Goal: Use online tool/utility: Utilize a website feature to perform a specific function

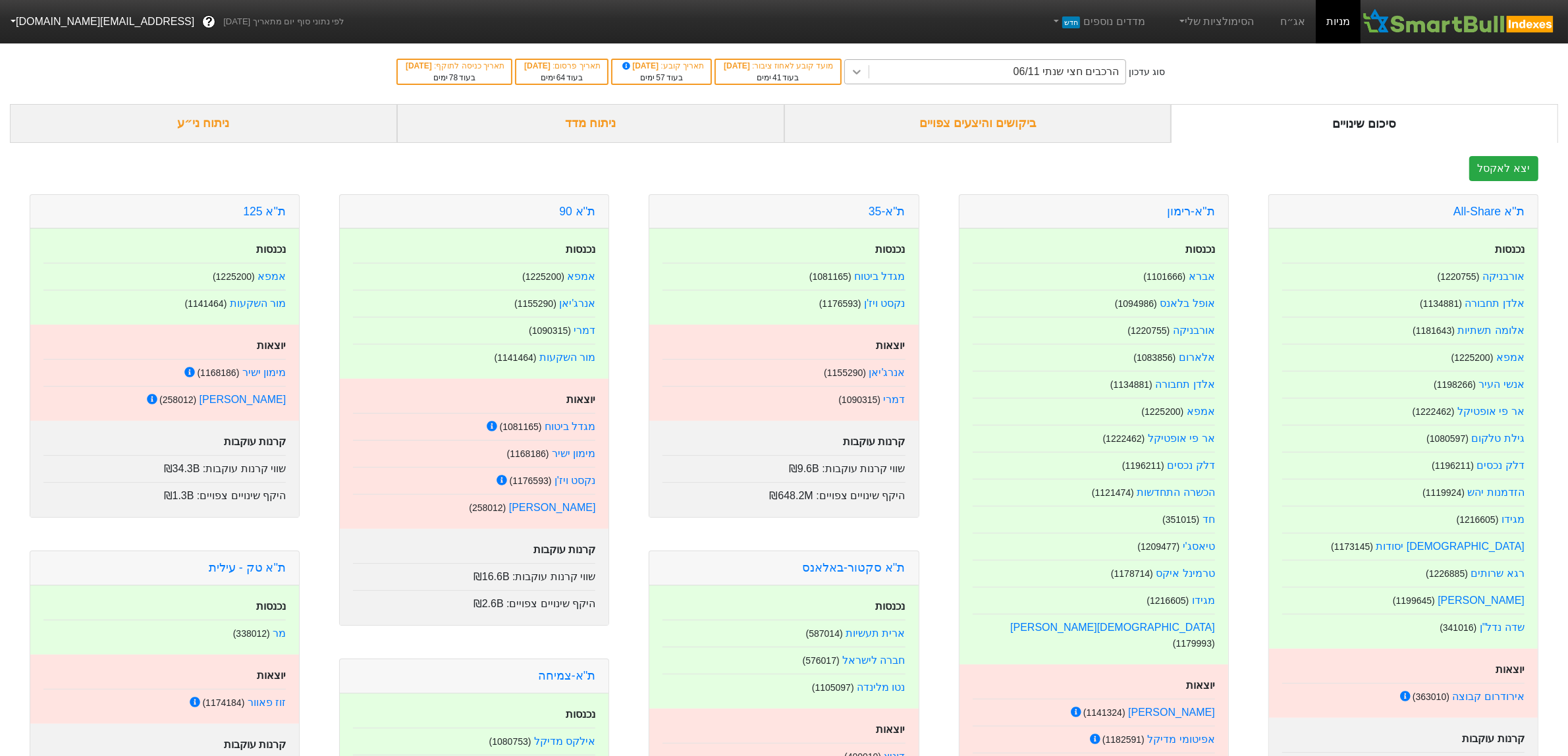
click at [864, 70] on icon at bounding box center [857, 71] width 13 height 13
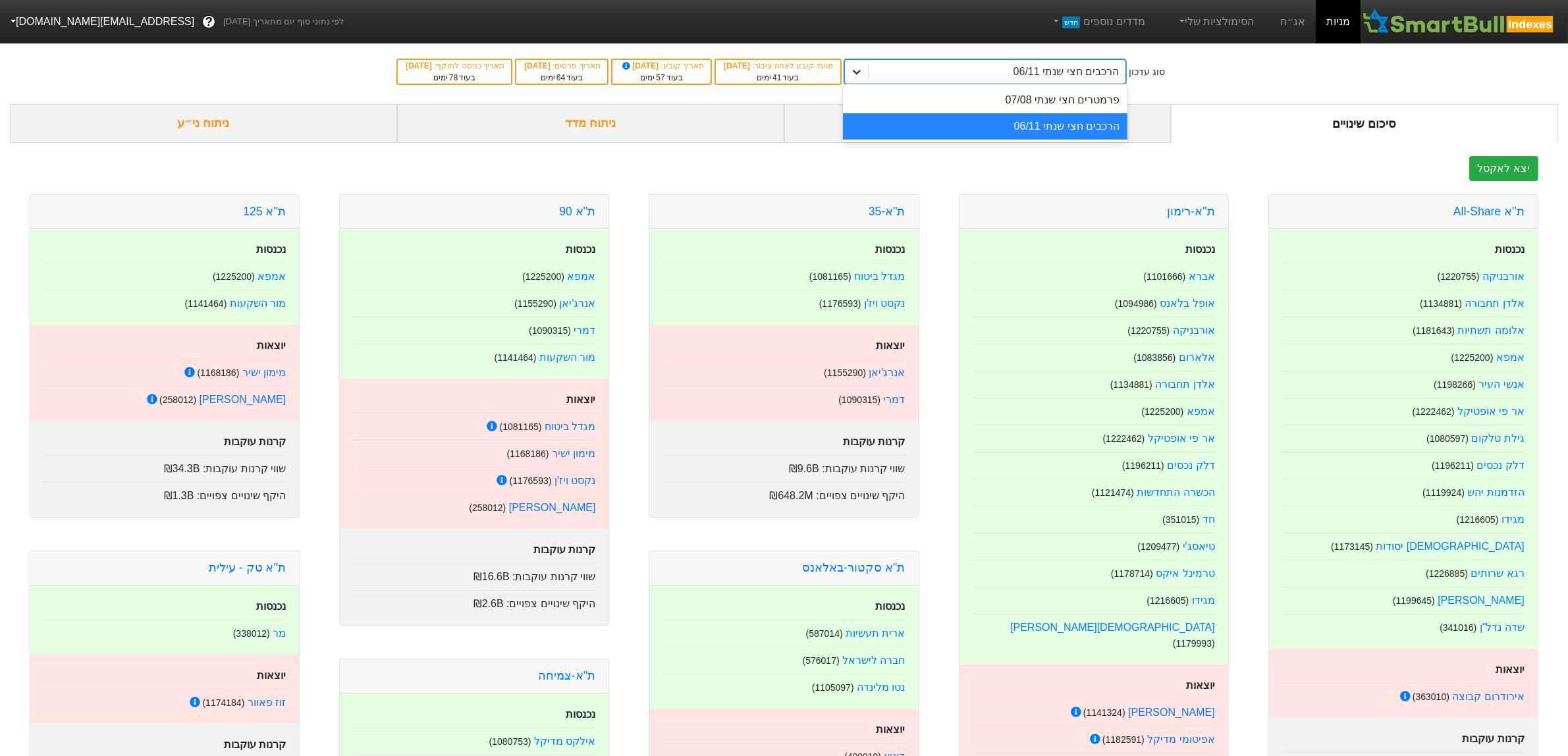
click at [864, 70] on icon at bounding box center [857, 71] width 13 height 13
click at [247, 115] on div "ניתוח ני״ע" at bounding box center [203, 123] width 388 height 39
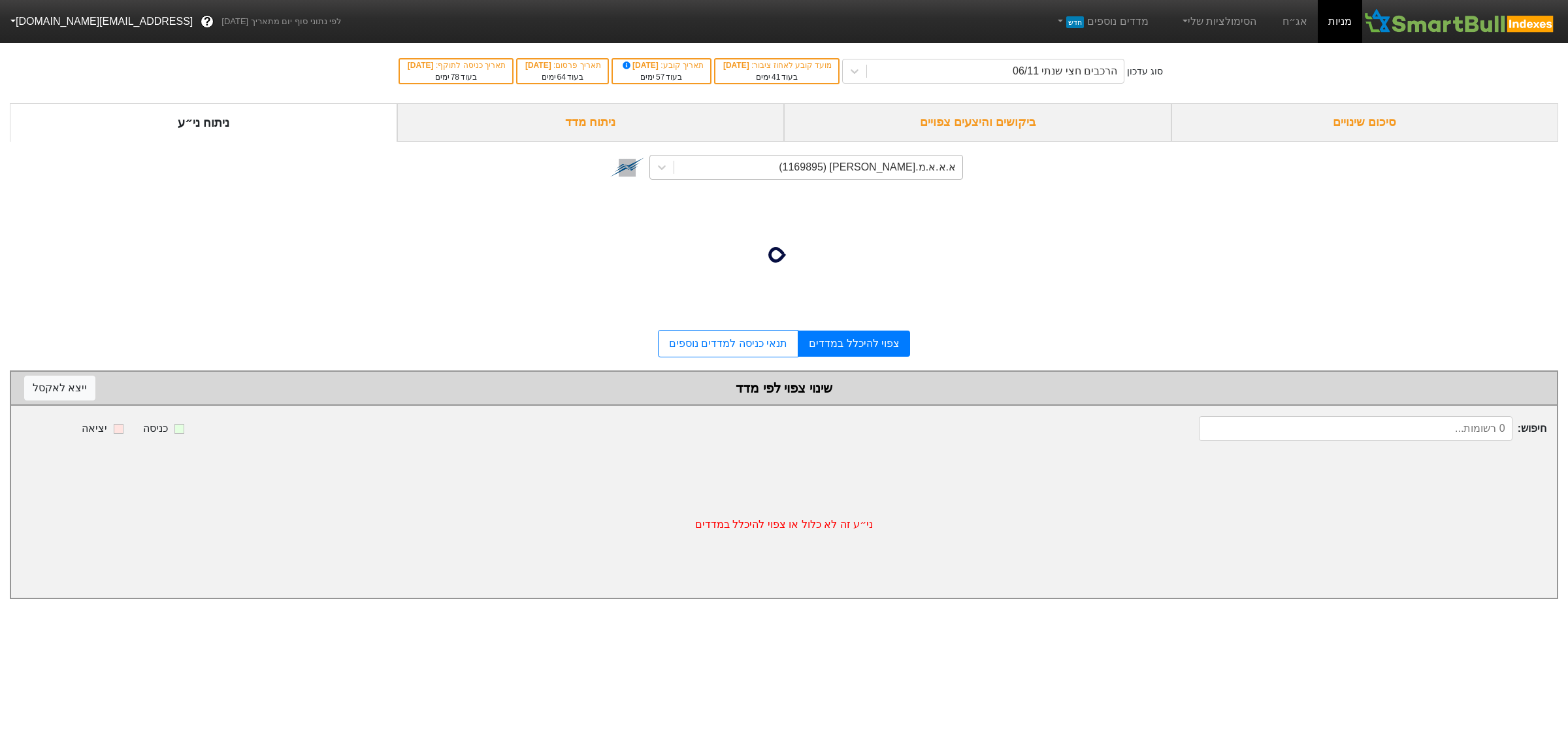
click at [787, 170] on div "א.א.א.מ.[PERSON_NAME] (1169895)" at bounding box center [818, 166] width 288 height 23
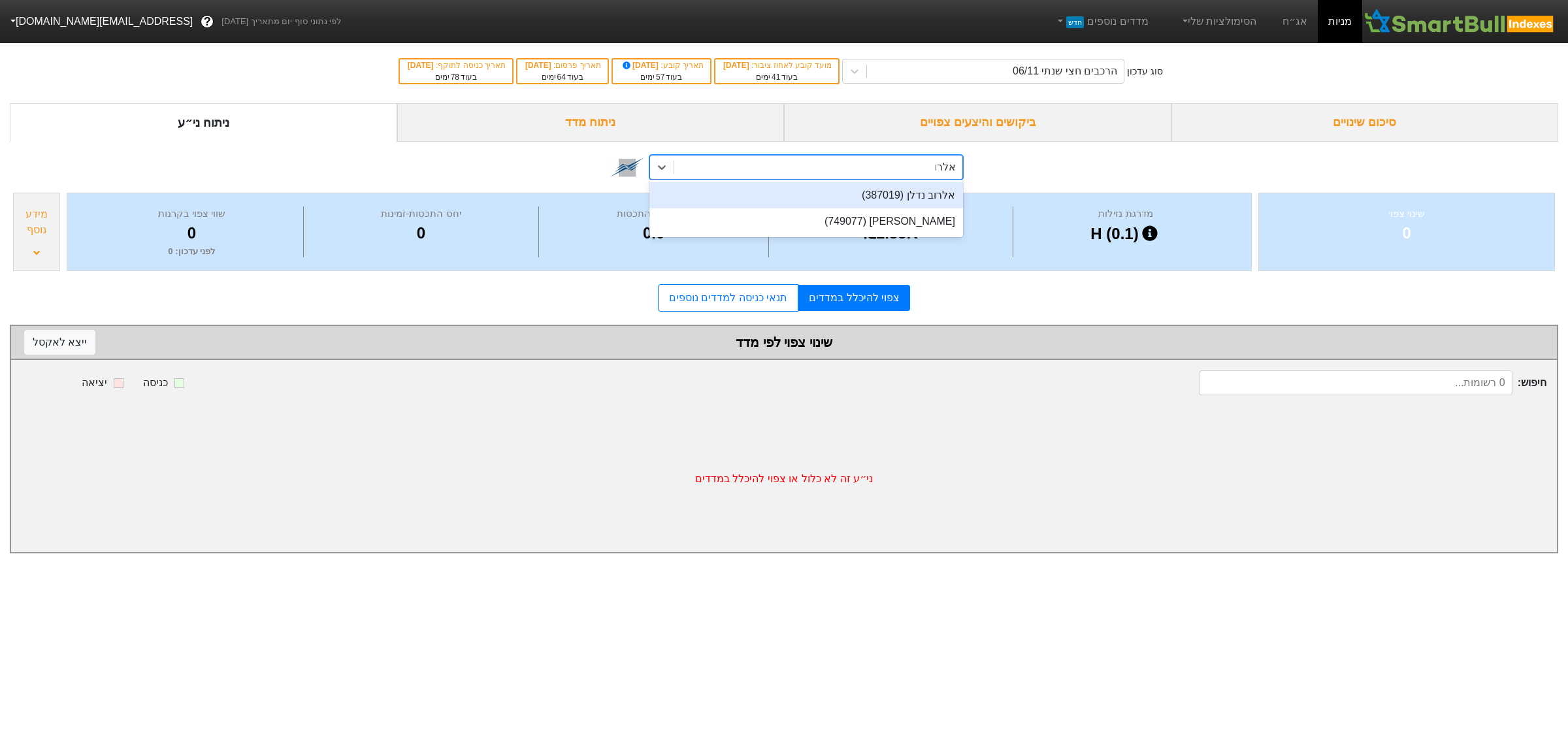
type input "אלרוב"
click at [772, 188] on div "אלרוב נדלן (387019)" at bounding box center [806, 195] width 313 height 26
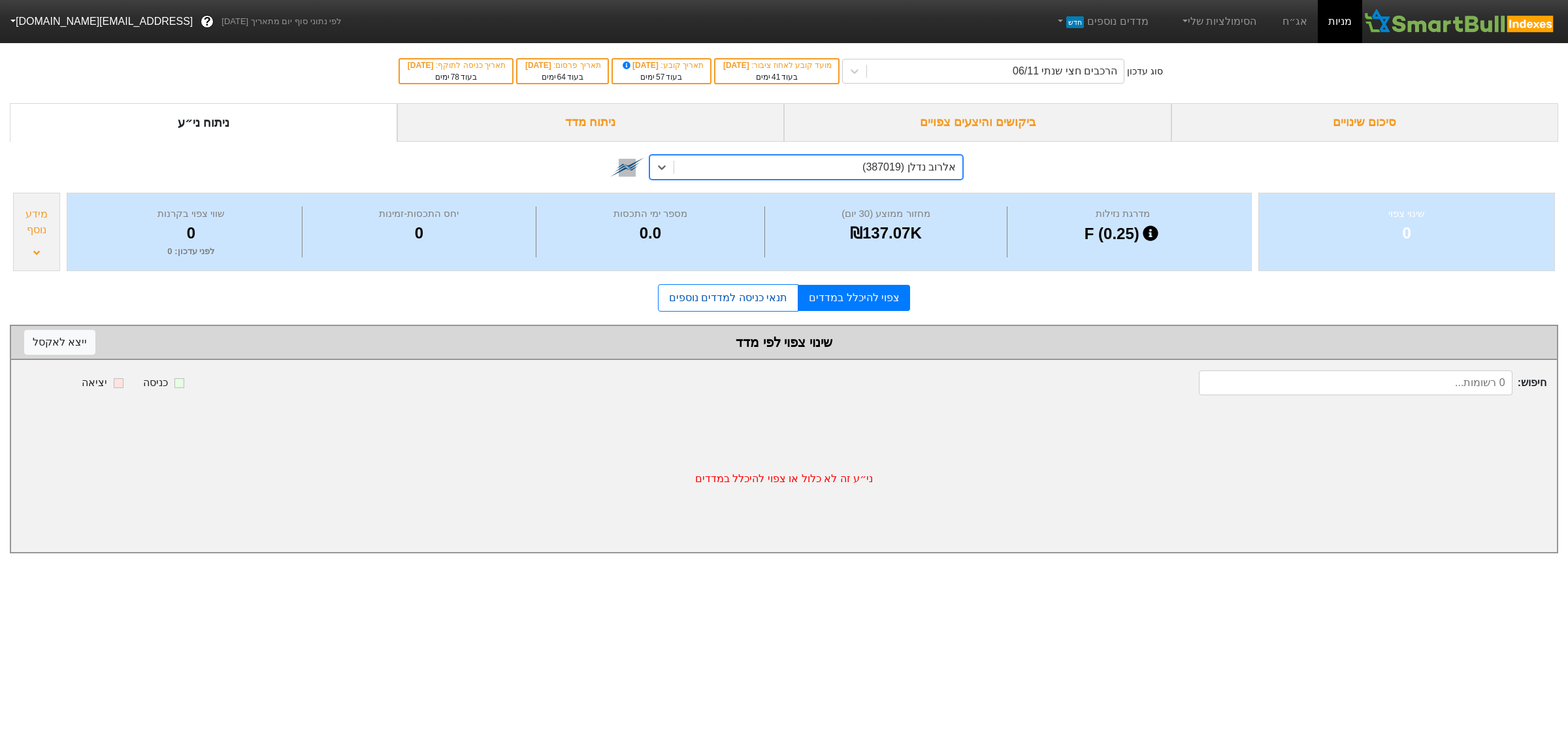
click at [740, 307] on link "תנאי כניסה למדדים נוספים" at bounding box center [728, 298] width 141 height 27
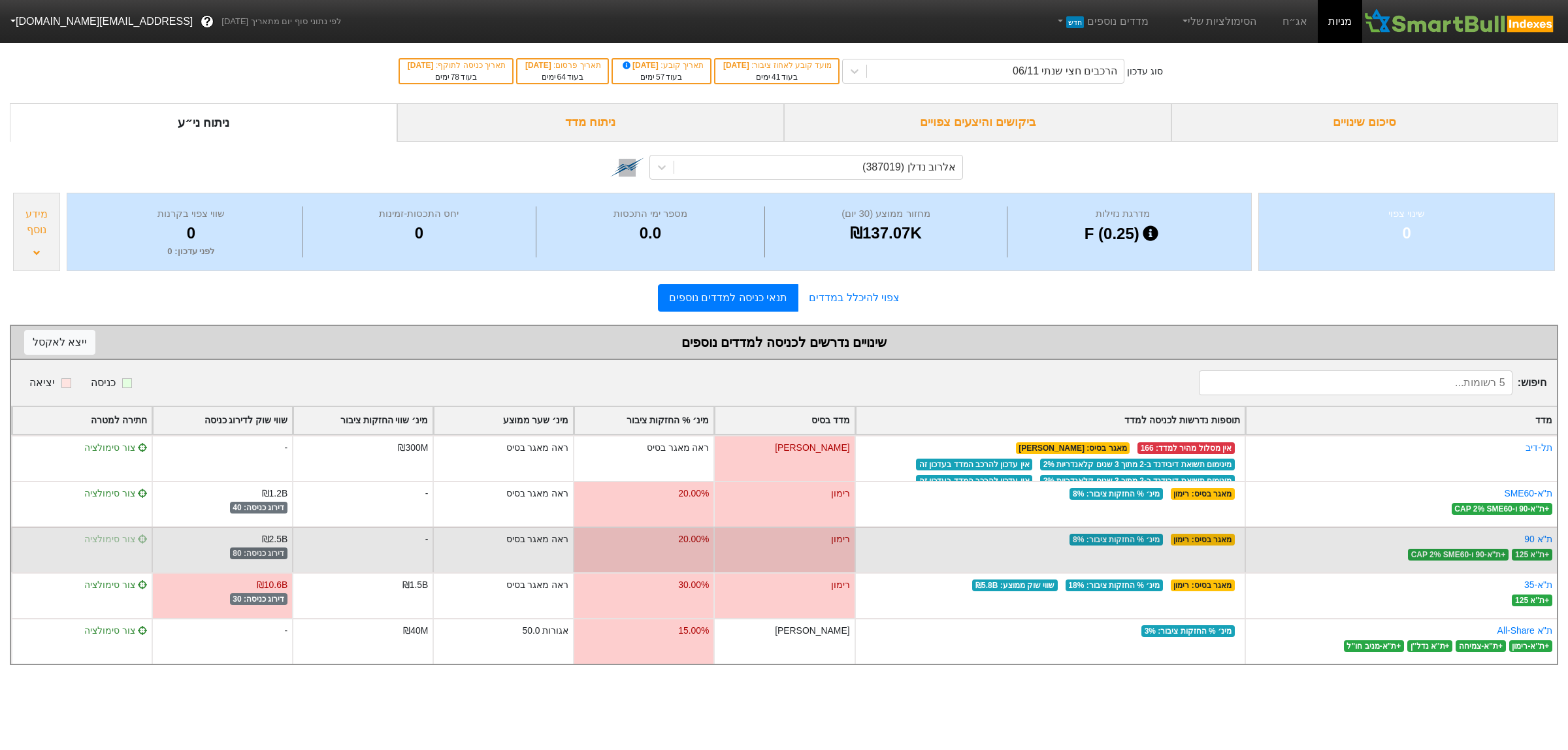
click at [119, 541] on span "צור סימולציה" at bounding box center [115, 539] width 63 height 10
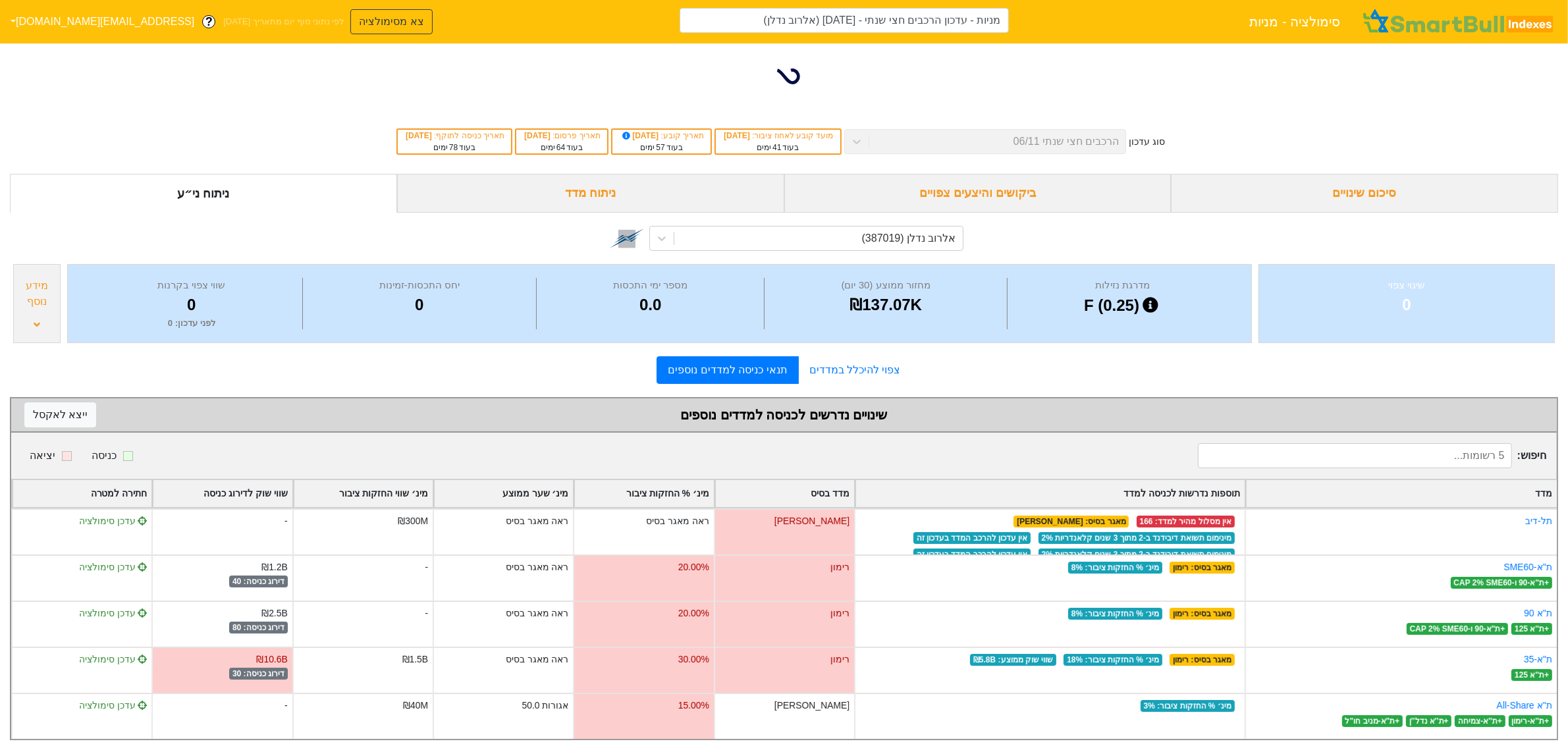
type input "מניות - עדכון הרכבים חצי שנתי - [DATE] (אלרוב נדלן)"
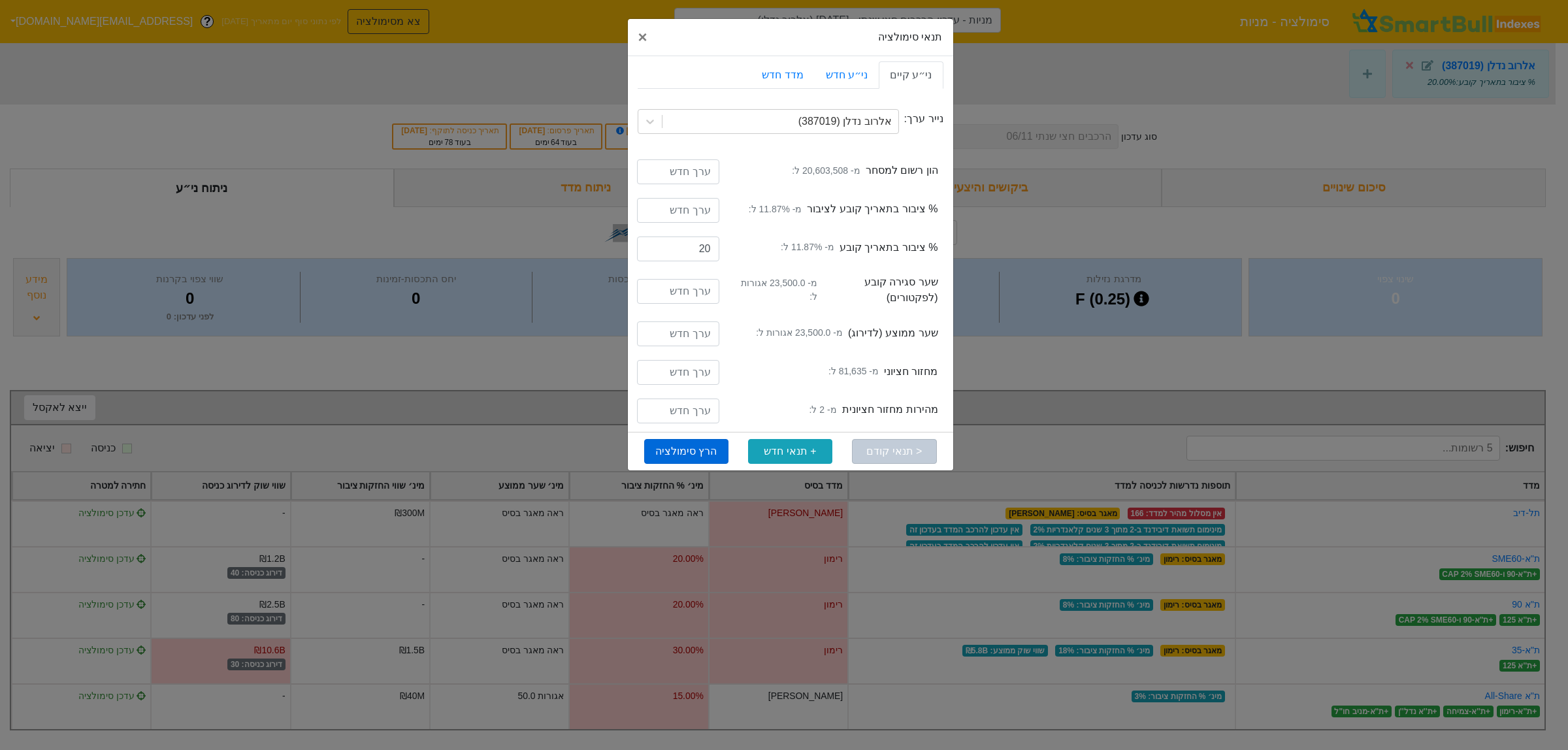
click at [690, 451] on button "הרץ סימולציה" at bounding box center [686, 451] width 84 height 25
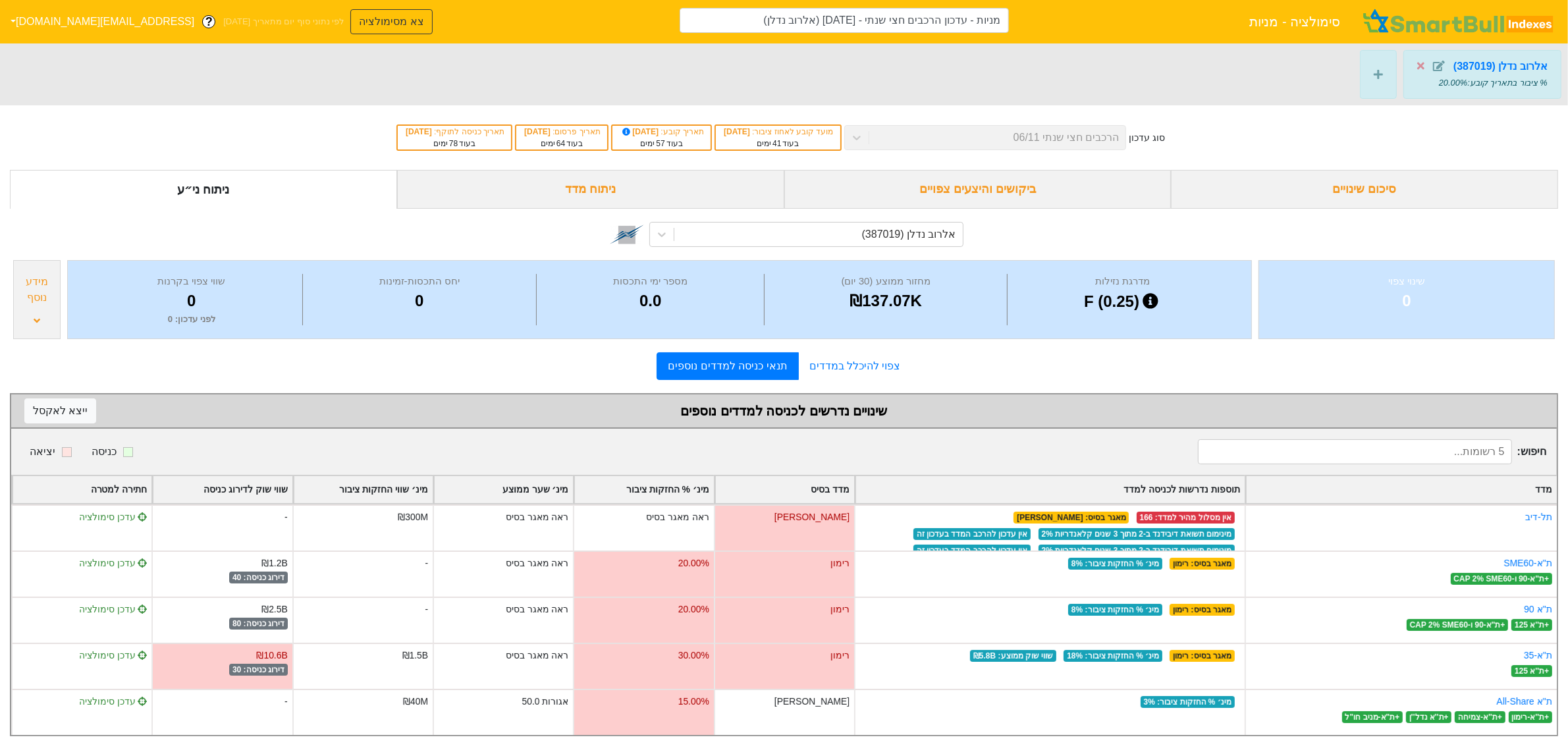
type input "מניות - עדכון הרכבים חצי שנתי - [DATE] (אלרוב נדלן)"
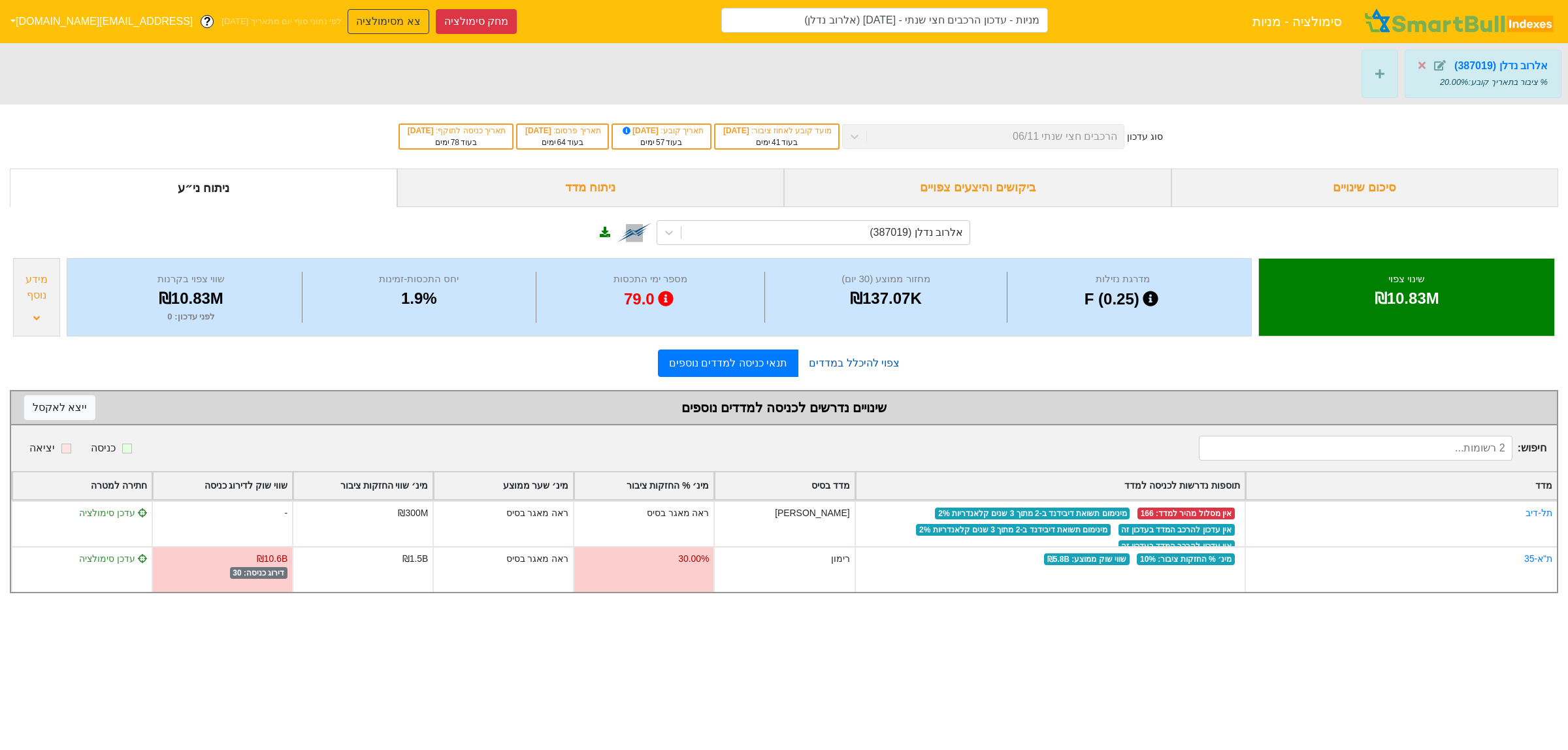
click at [827, 371] on link "צפוי להיכלל במדדים" at bounding box center [854, 363] width 112 height 26
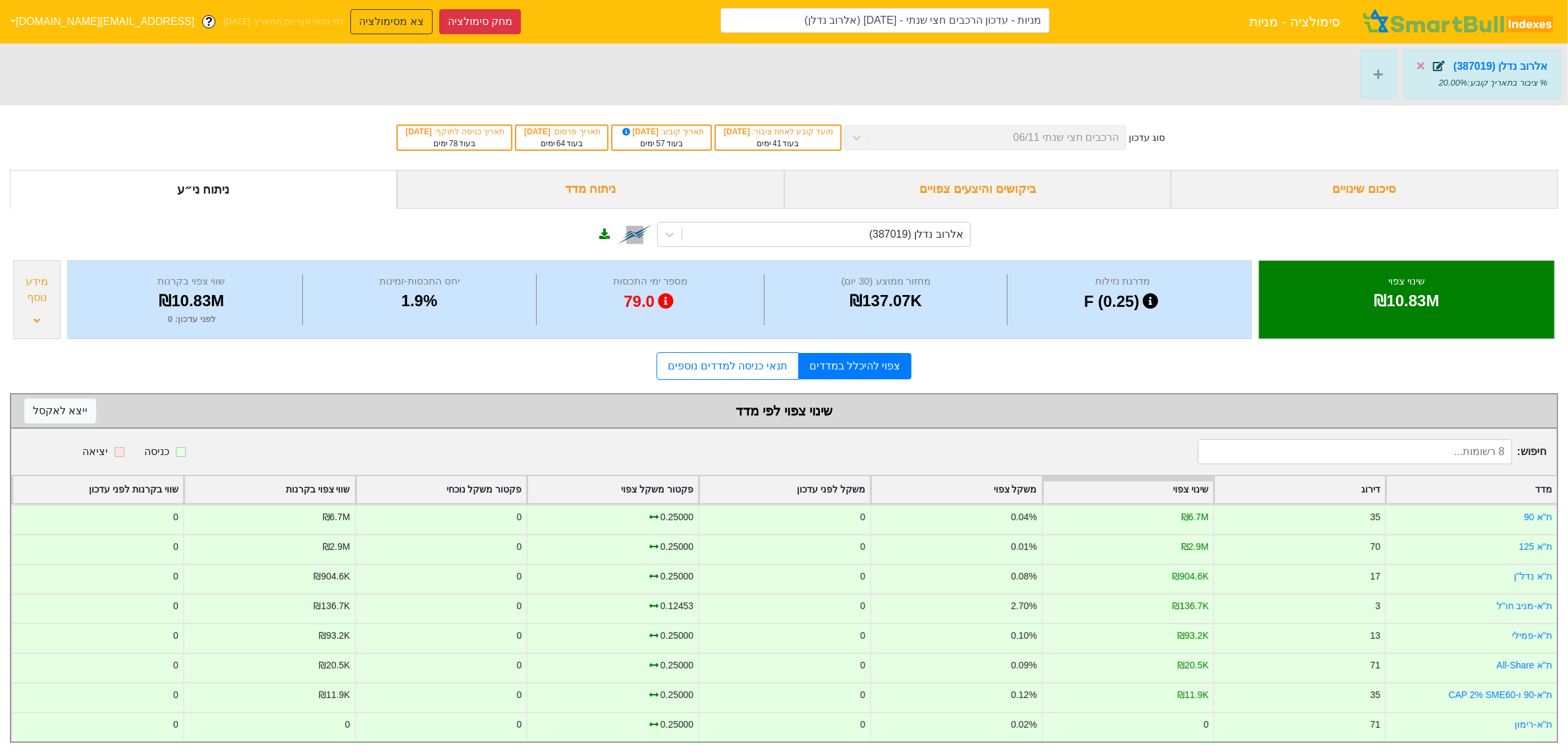
click at [1443, 67] on icon at bounding box center [1439, 66] width 12 height 10
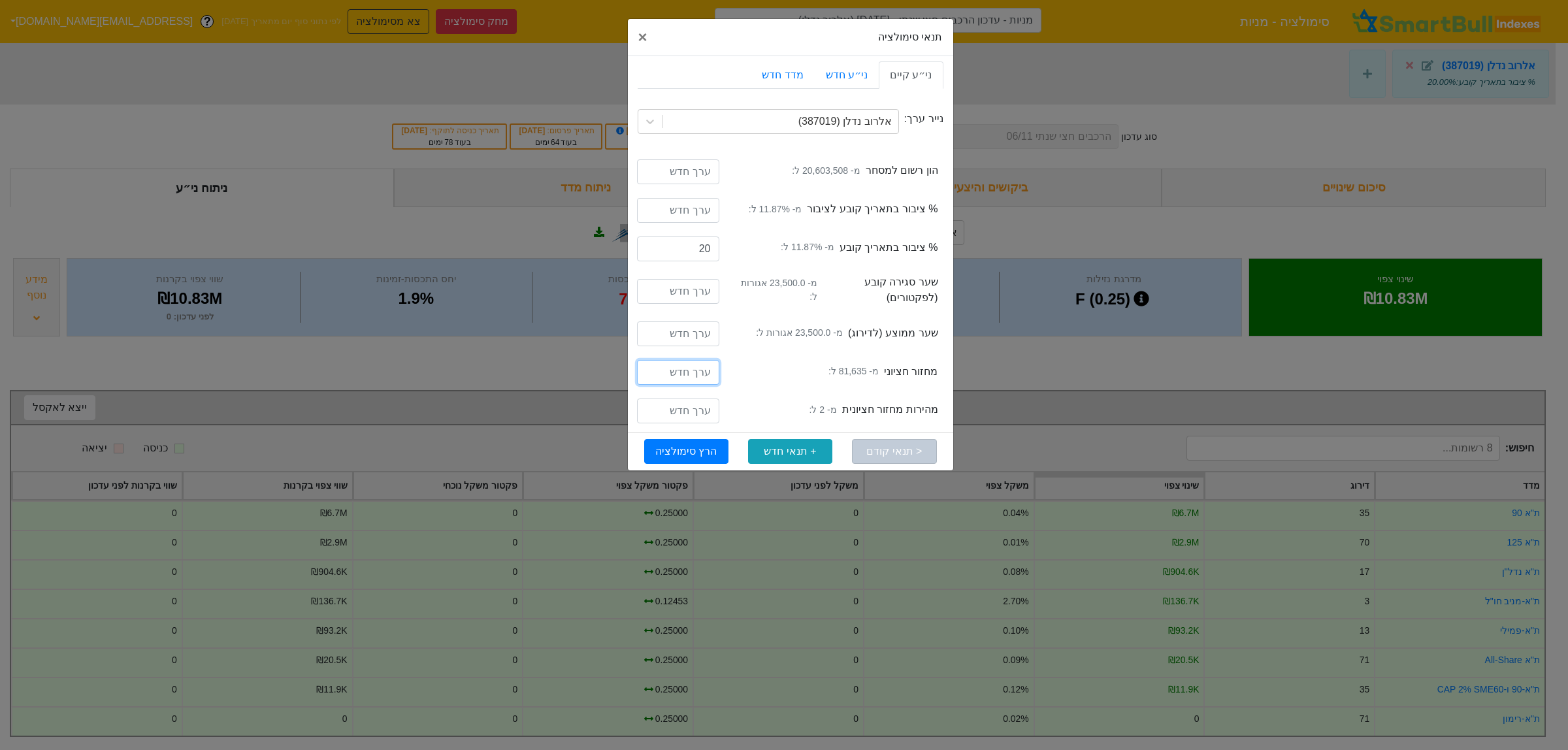
click at [693, 370] on input "number" at bounding box center [678, 372] width 82 height 25
click at [639, 380] on input "number" at bounding box center [678, 372] width 82 height 25
type input "200000"
click at [689, 413] on input "number" at bounding box center [678, 410] width 82 height 25
type input "0.02"
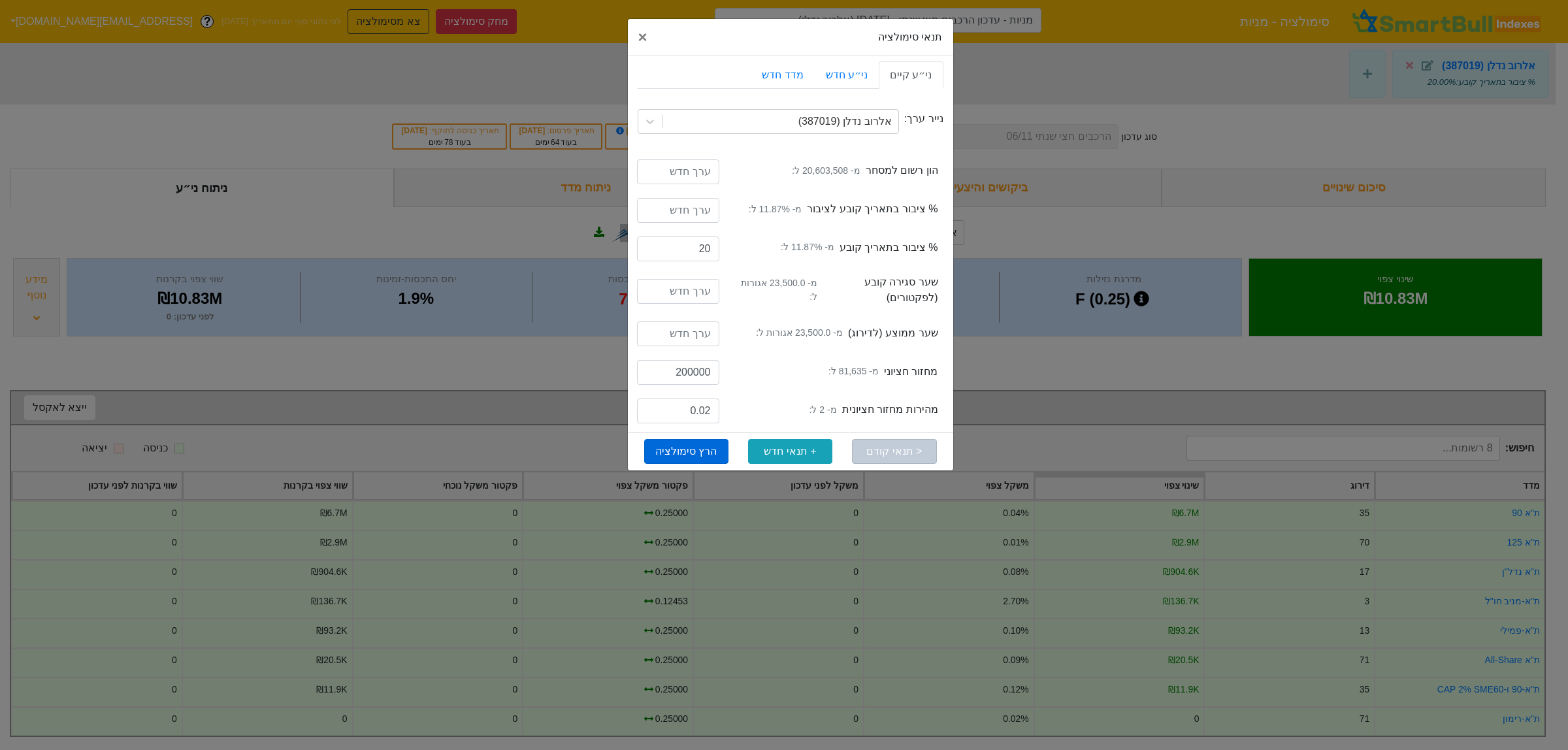
click at [711, 450] on button "הרץ סימולציה" at bounding box center [686, 451] width 84 height 25
type input "20"
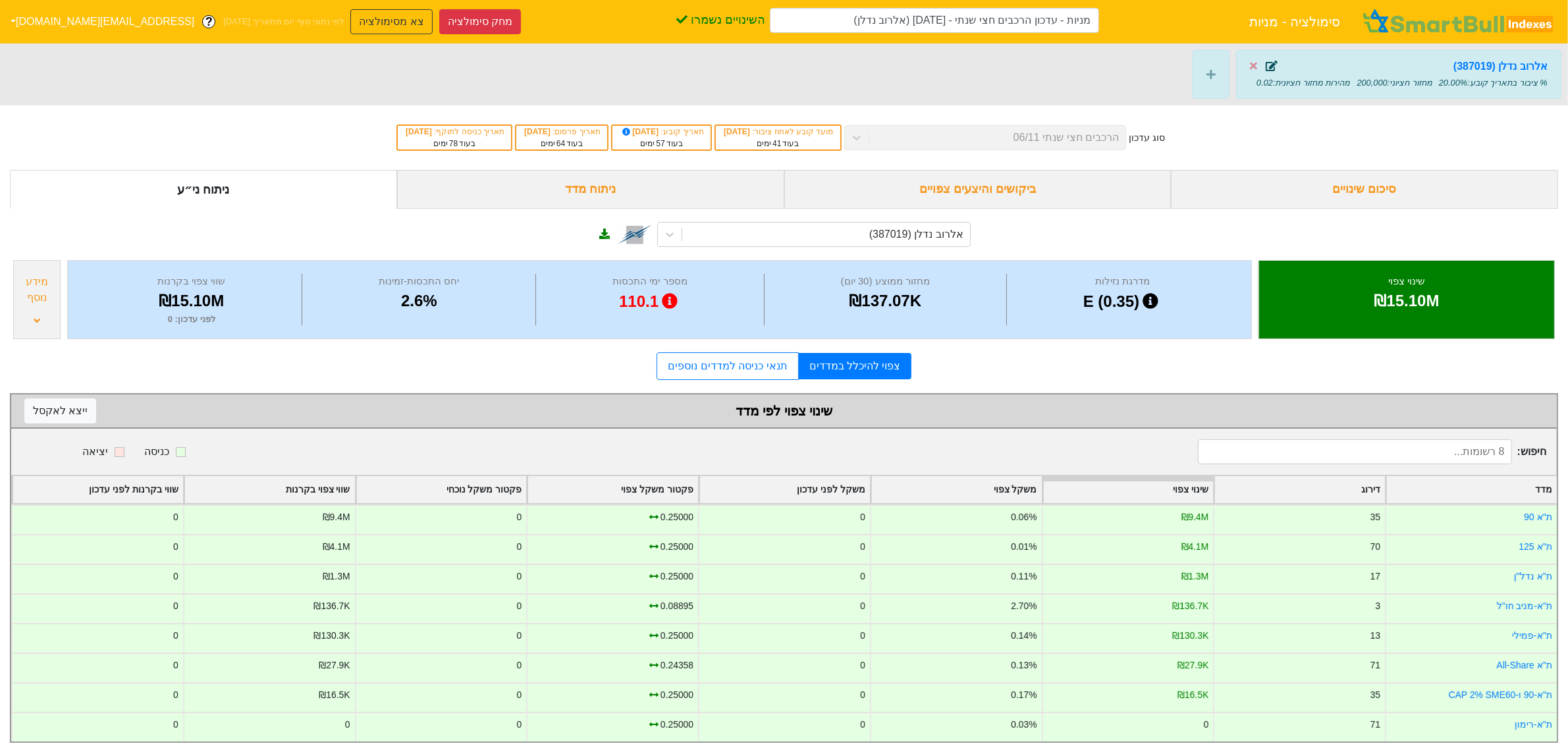
click at [1272, 63] on icon at bounding box center [1272, 66] width 12 height 10
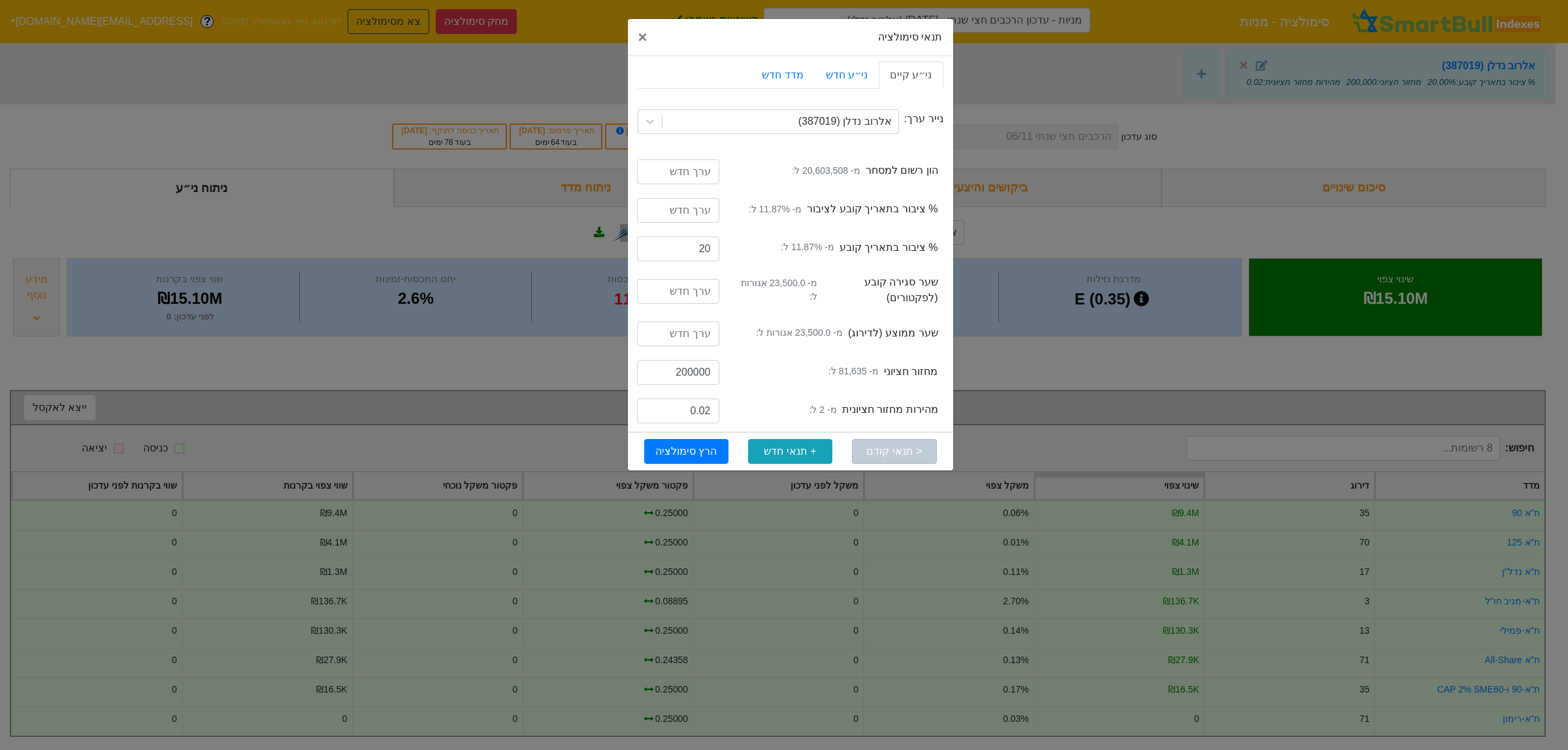
click at [1101, 351] on div "תנאי סימולציה × Close ני״ע קיים ני״ע חדש מדד חדש נייר ערך: אלרוב נדלן (387019) …" at bounding box center [784, 375] width 1568 height 750
type input "20"
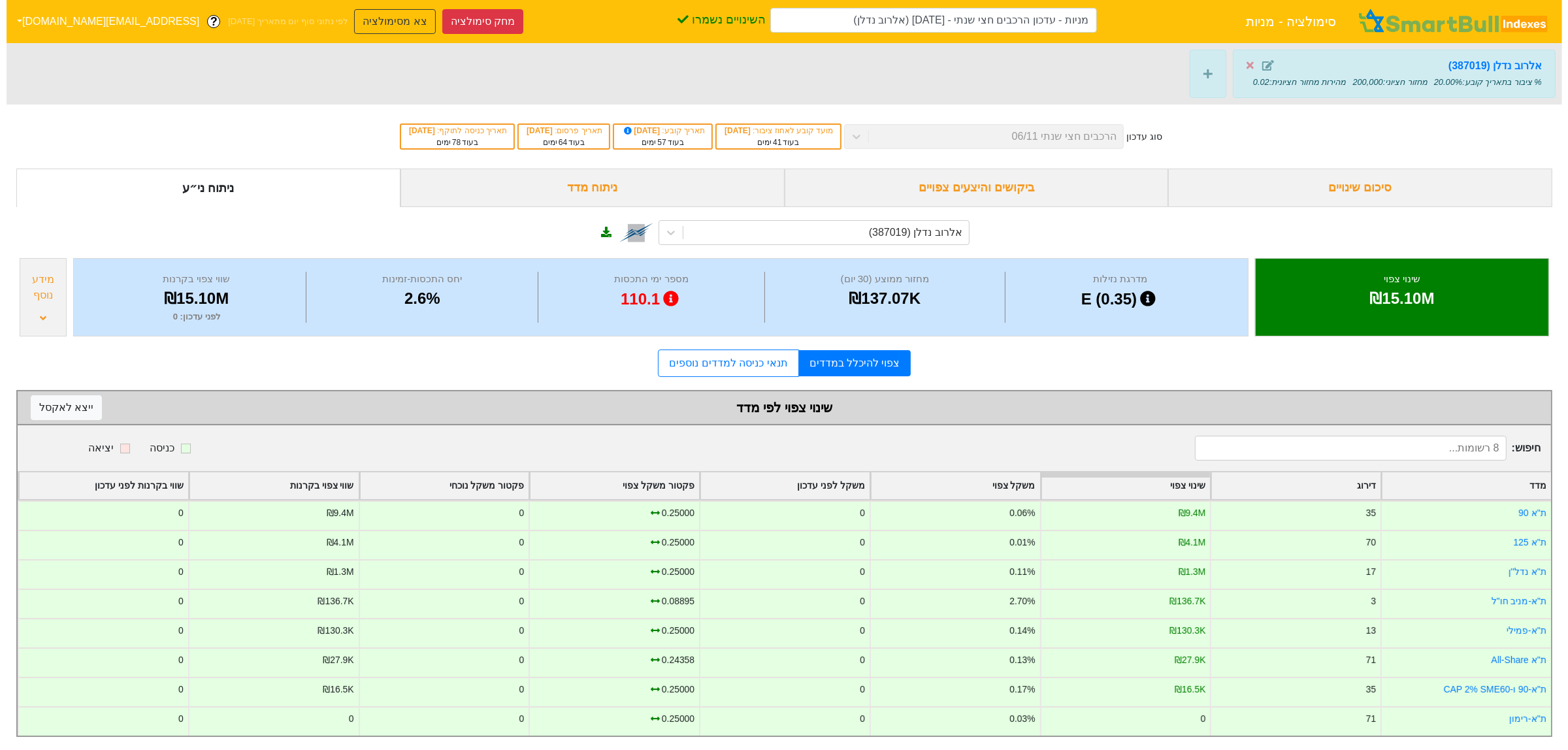
scroll to position [11, 0]
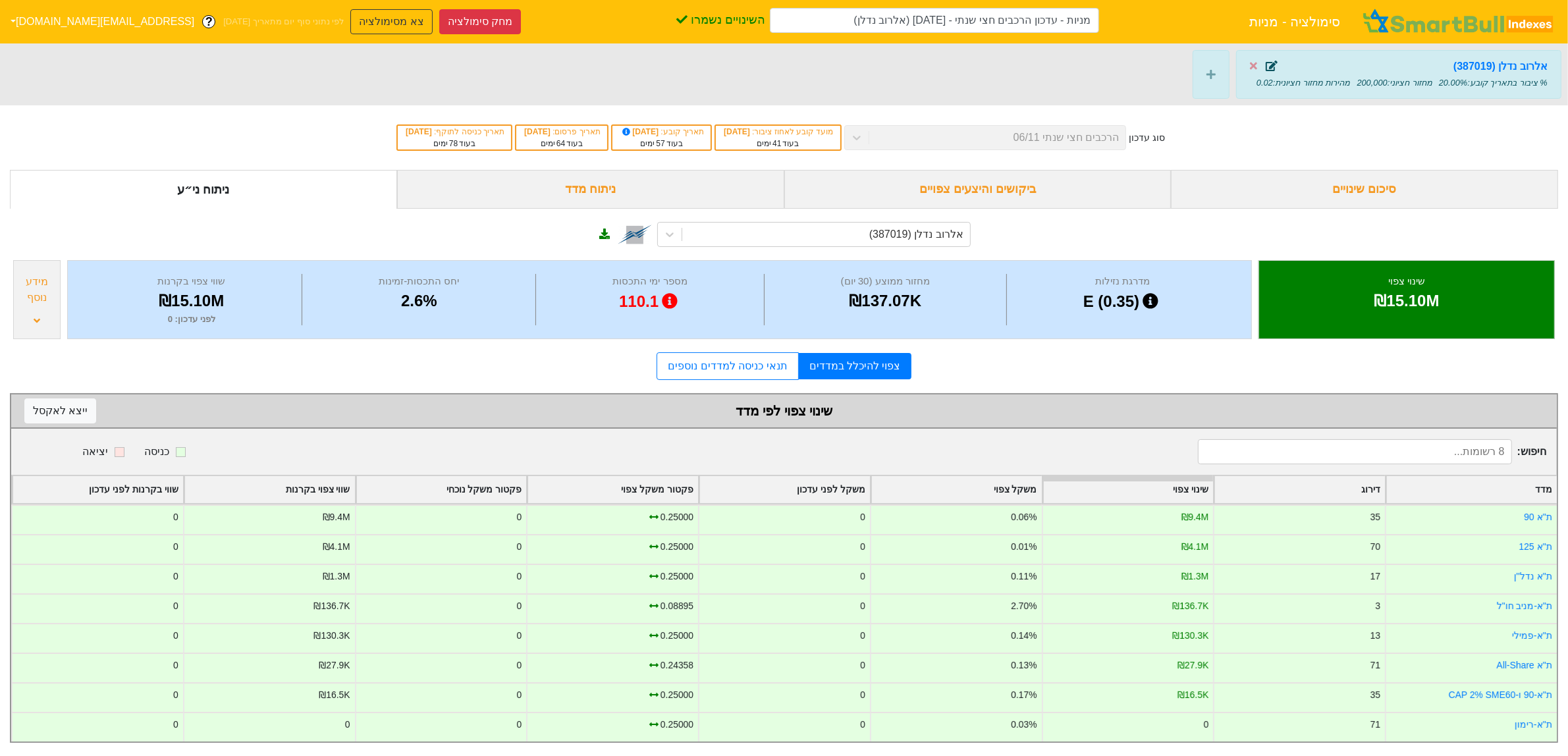
click at [1272, 61] on icon at bounding box center [1272, 66] width 12 height 10
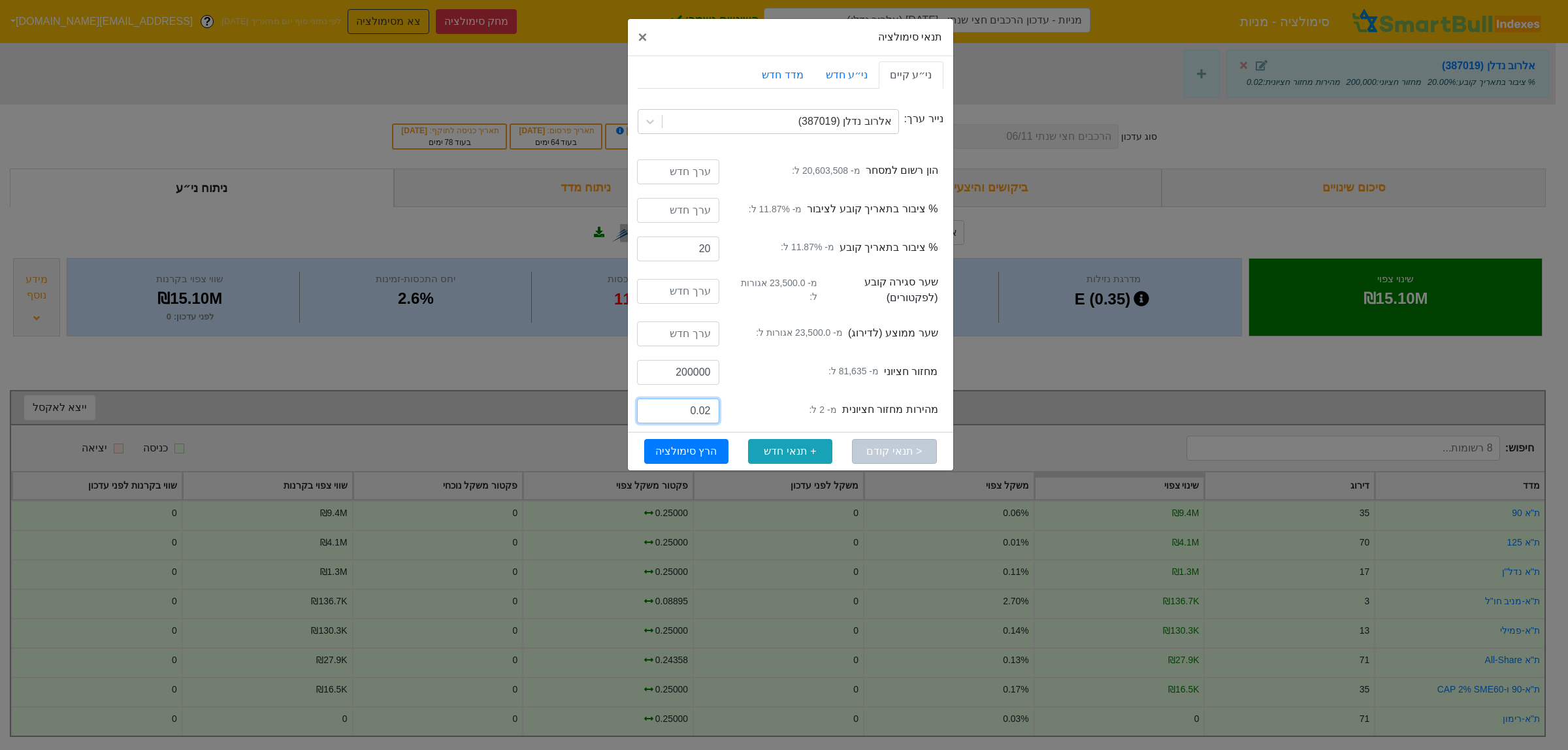
click at [710, 410] on input "0.02" at bounding box center [678, 410] width 82 height 25
type input "2"
click at [714, 455] on button "הרץ סימולציה" at bounding box center [686, 451] width 84 height 25
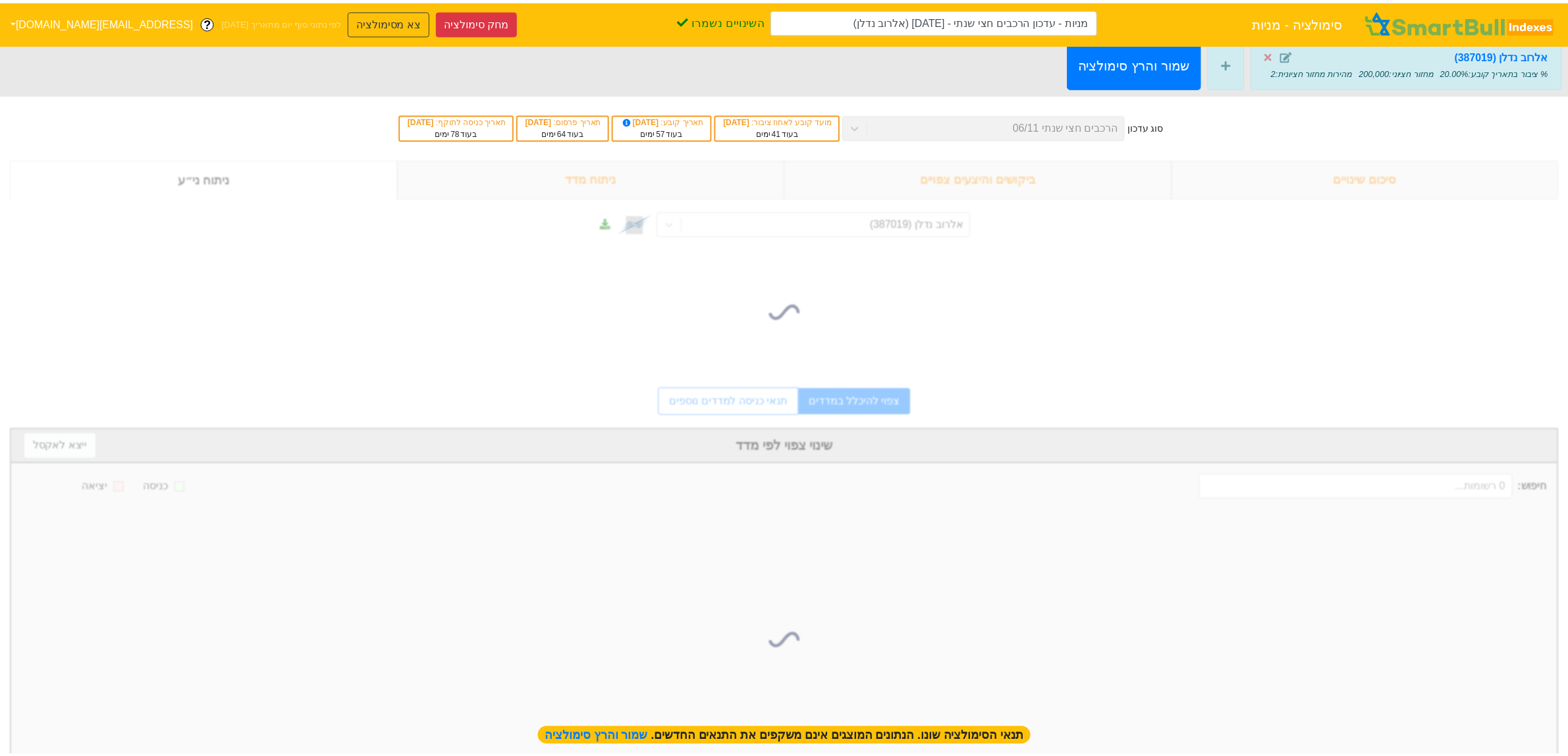
scroll to position [0, 0]
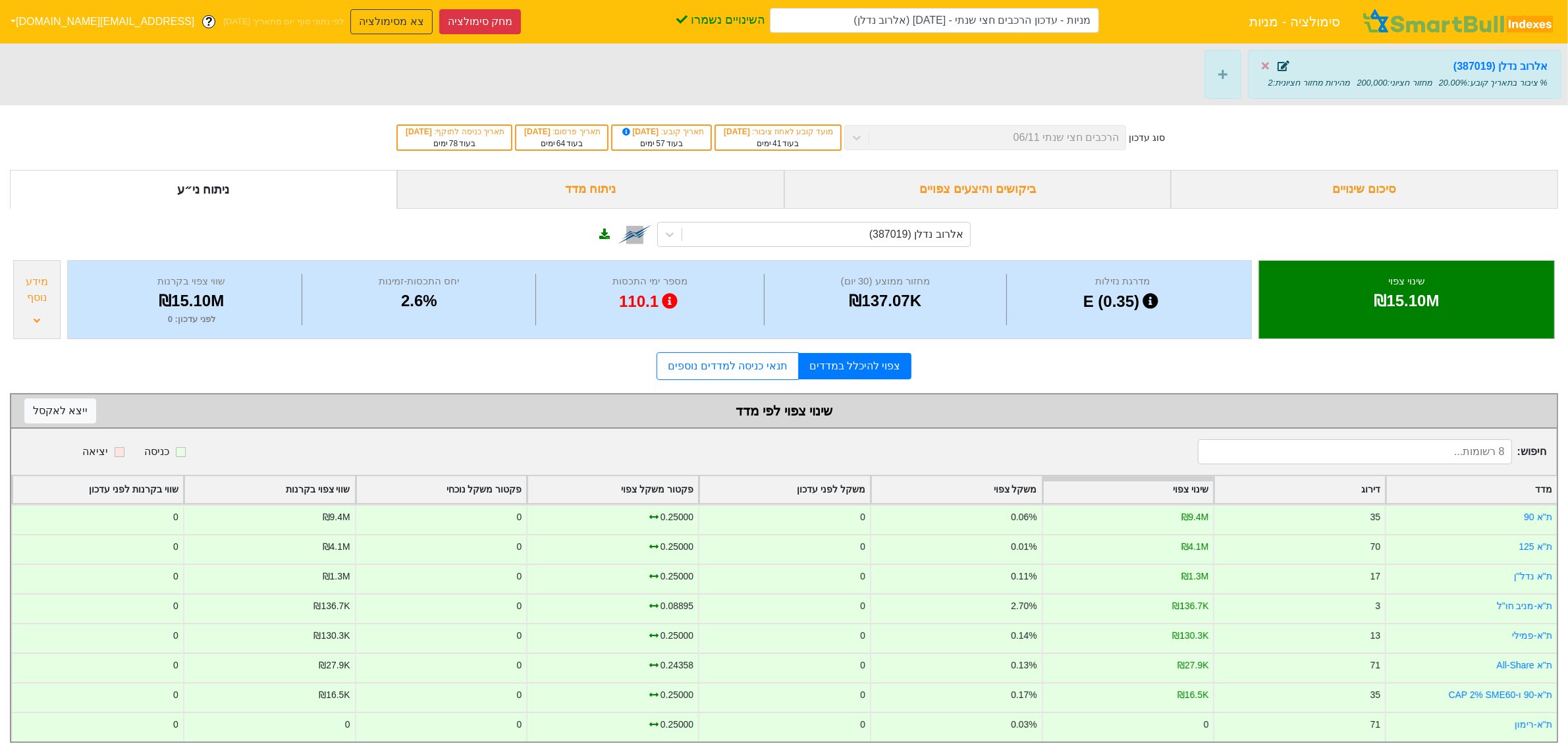
click at [1288, 65] on icon at bounding box center [1284, 66] width 12 height 10
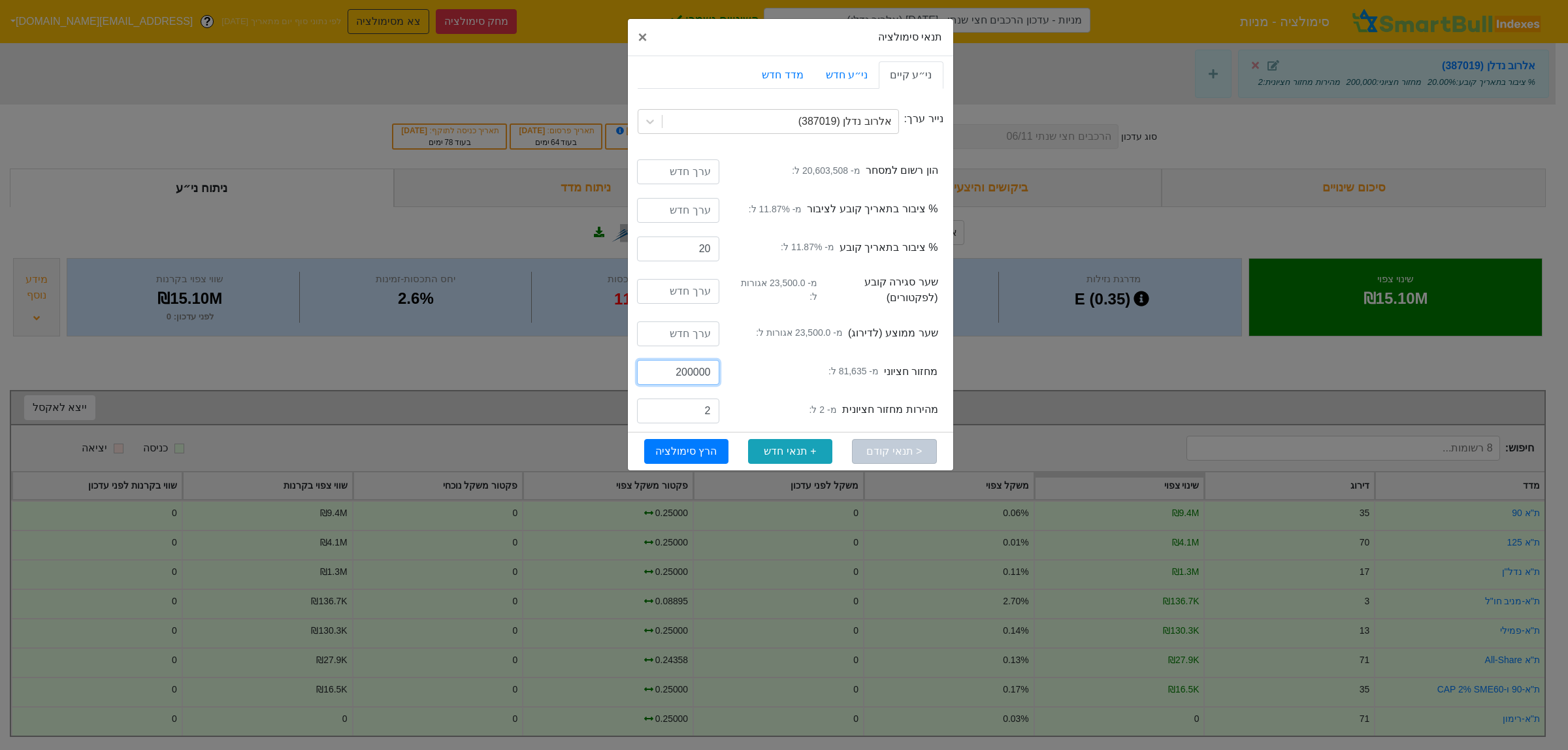
click at [675, 373] on input "200000" at bounding box center [678, 372] width 82 height 25
type input "500000"
click at [709, 447] on button "הרץ סימולציה" at bounding box center [686, 451] width 84 height 25
type input "20"
